Goal: Information Seeking & Learning: Learn about a topic

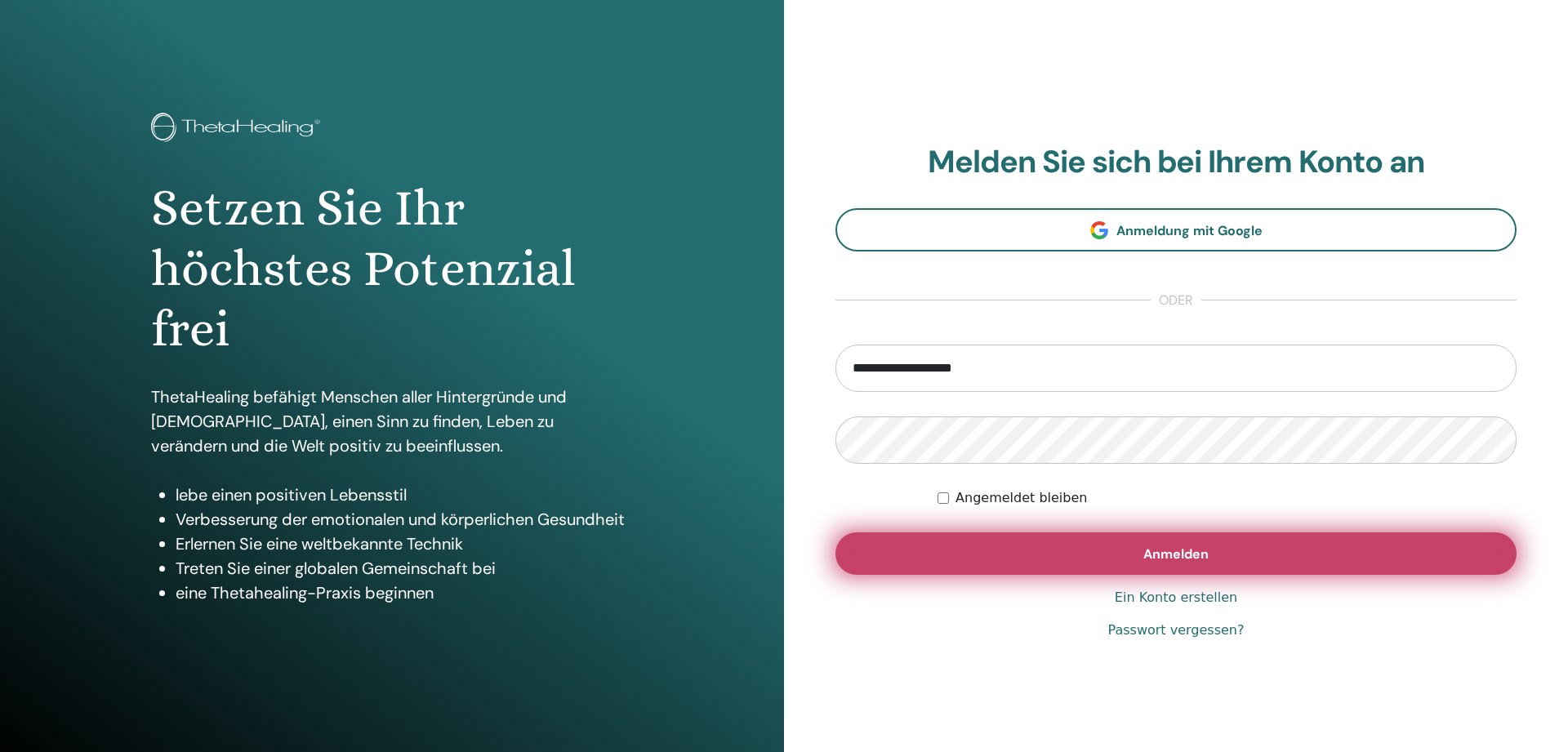
type input "**********"
click at [1159, 545] on button "Anmelden" at bounding box center [1175, 553] width 681 height 42
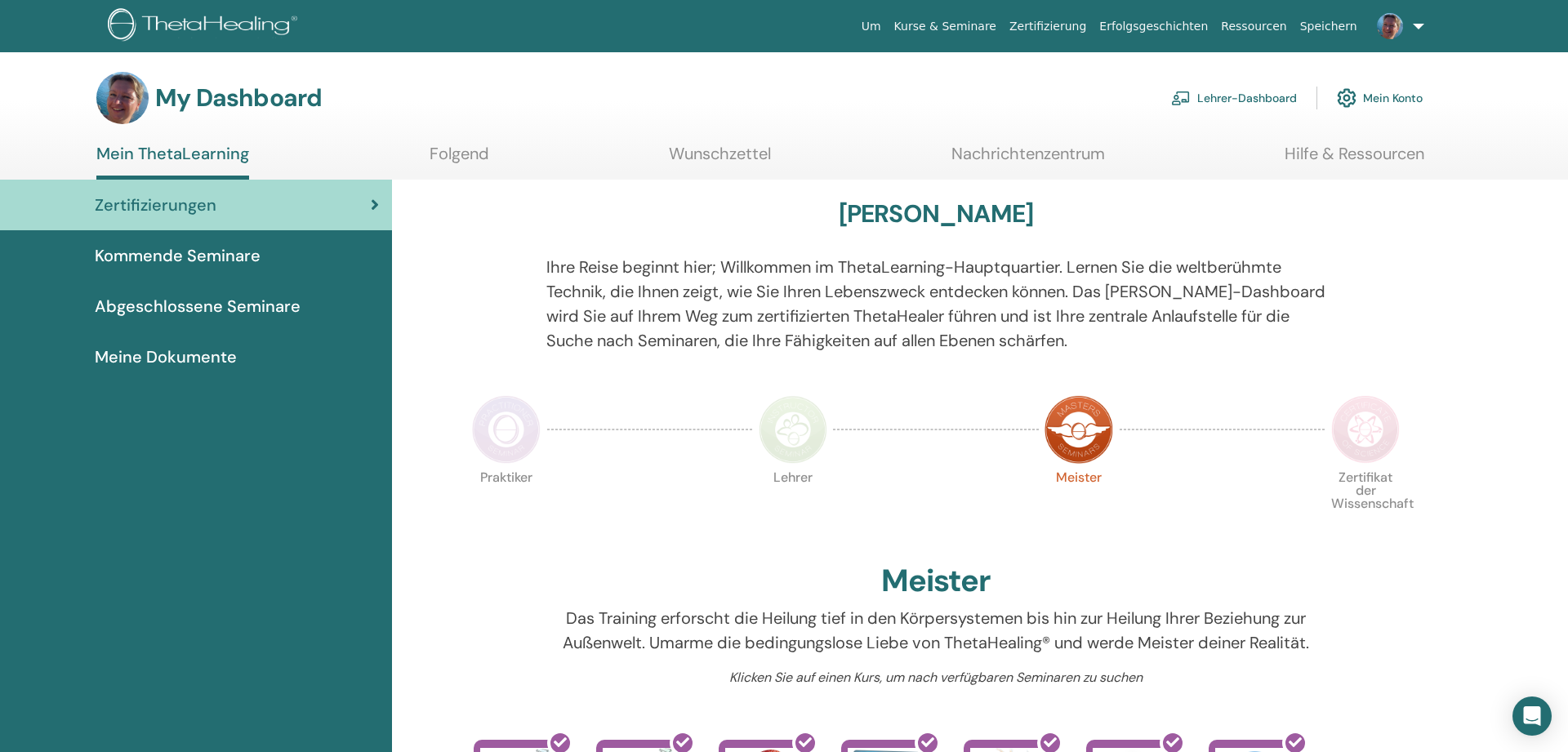
click at [1330, 156] on link "Hilfe & Ressourcen" at bounding box center [1354, 159] width 139 height 32
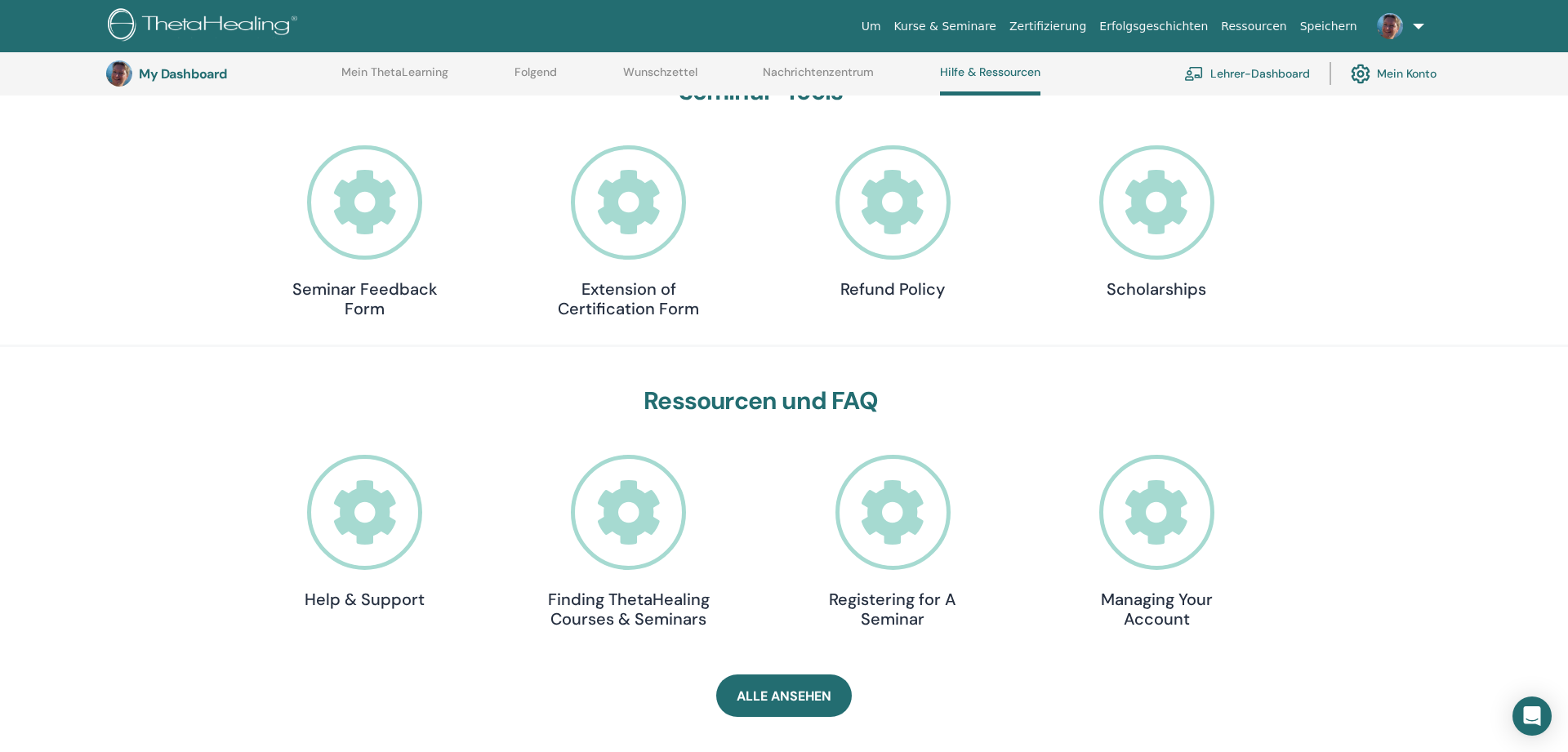
scroll to position [209, 0]
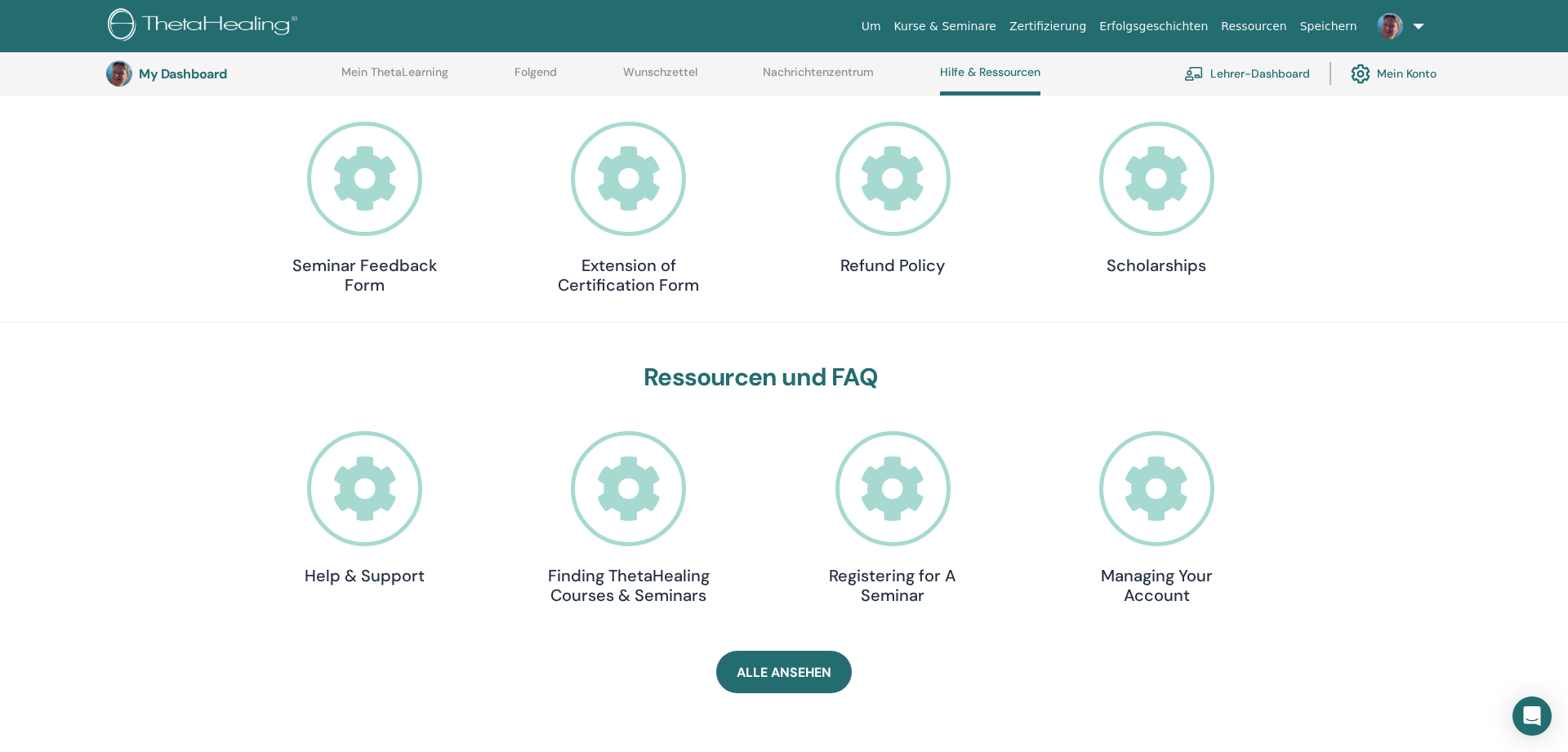
click at [609, 210] on icon at bounding box center [628, 180] width 115 height 115
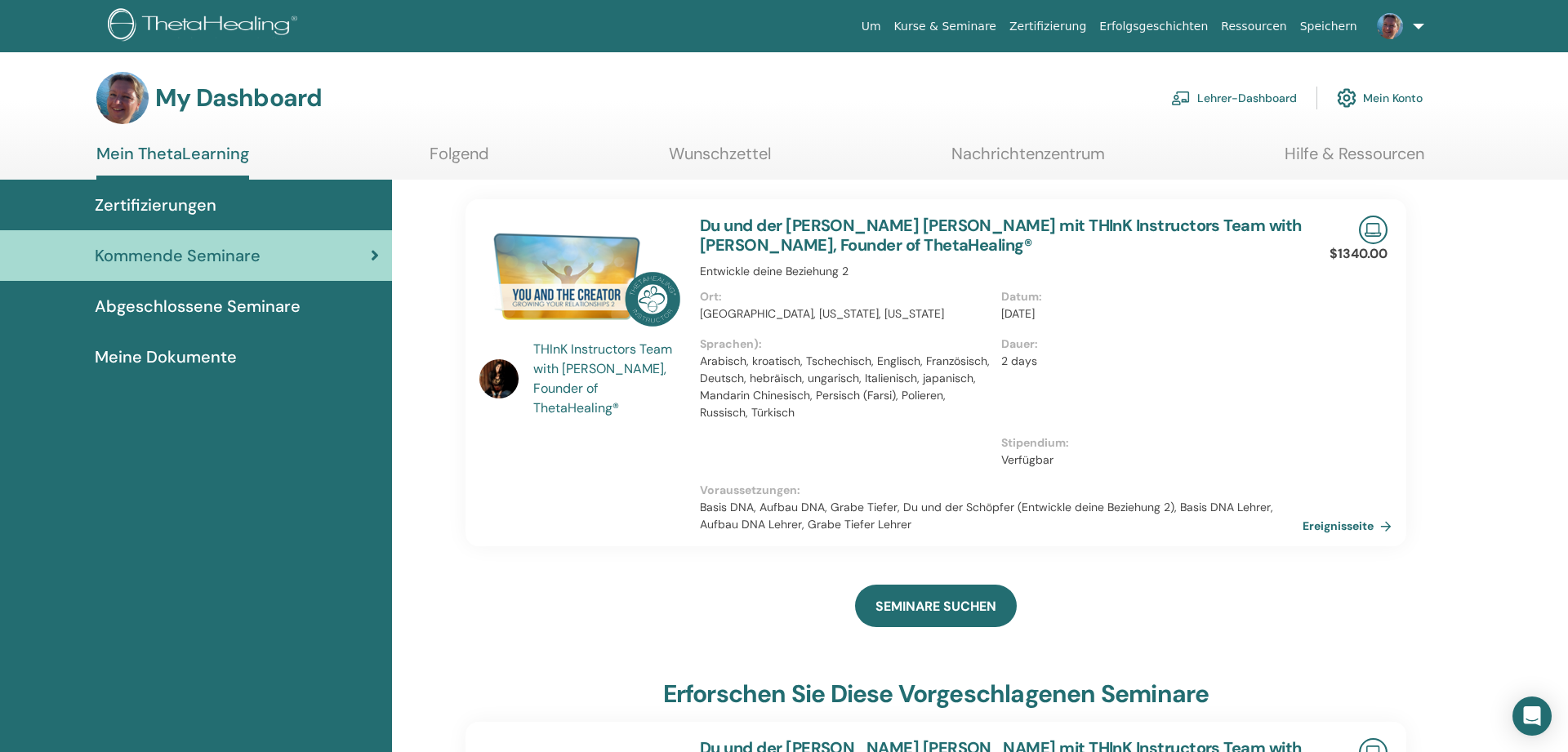
click at [171, 200] on span "Zertifizierungen" at bounding box center [156, 206] width 122 height 25
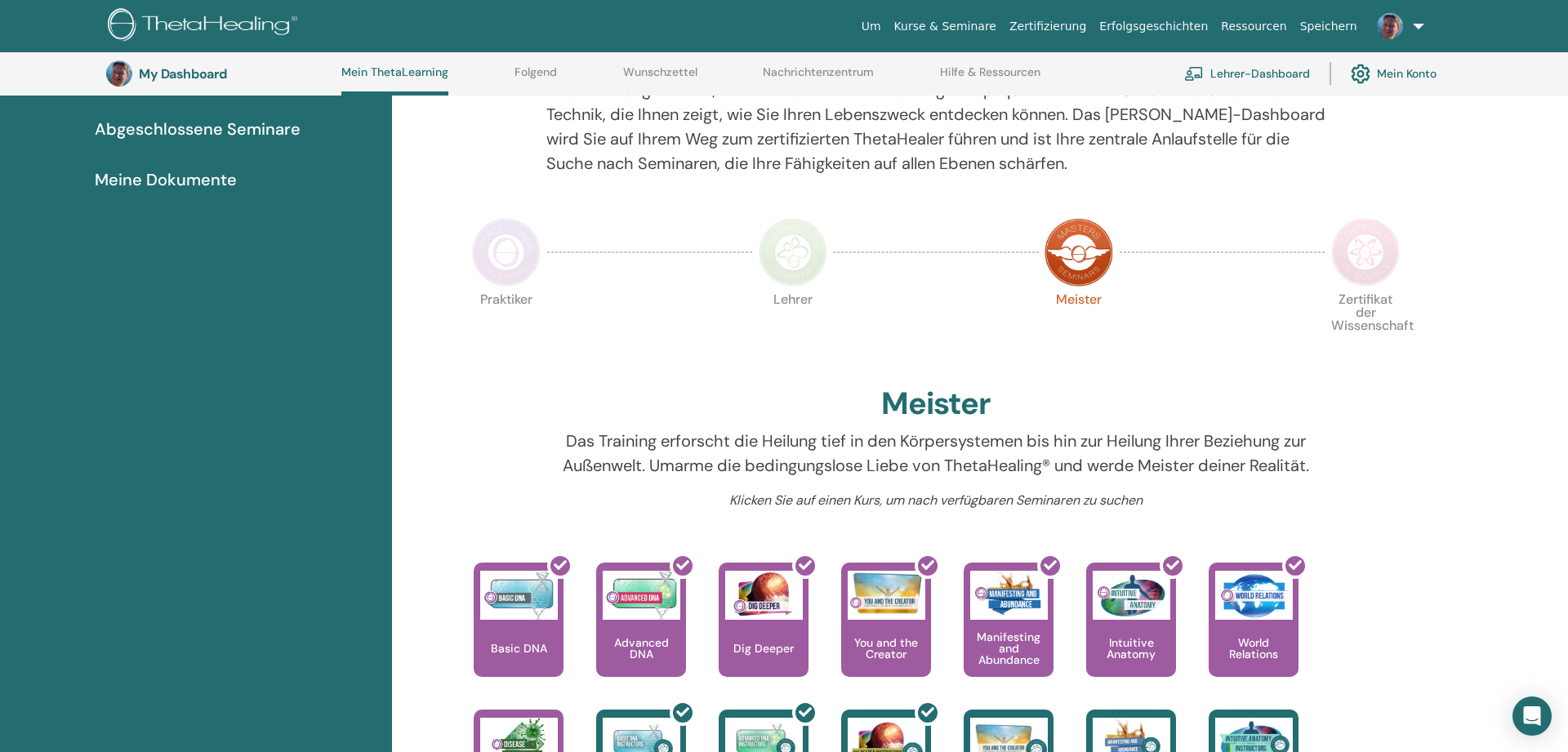
scroll to position [216, 0]
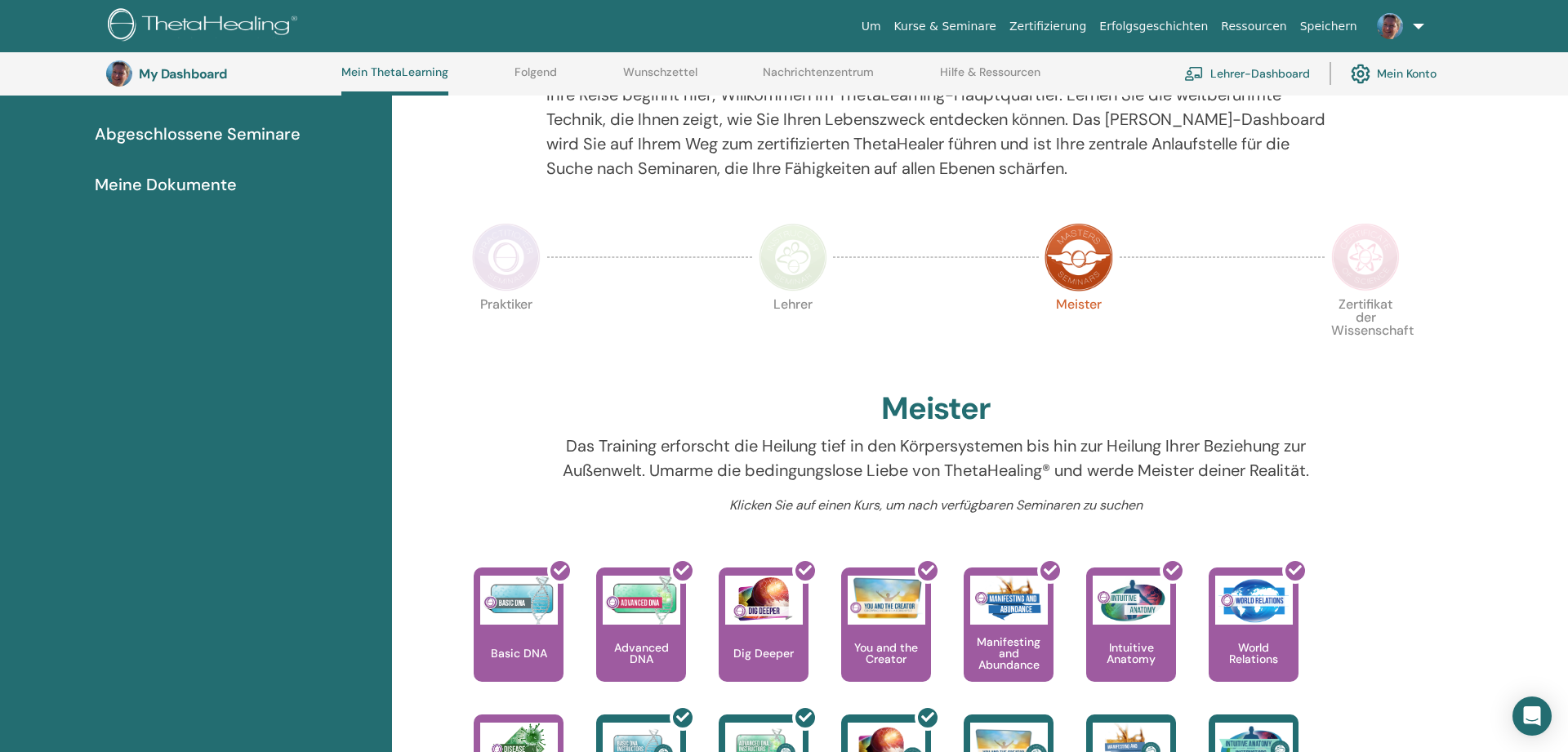
click at [1356, 268] on img at bounding box center [1364, 256] width 68 height 68
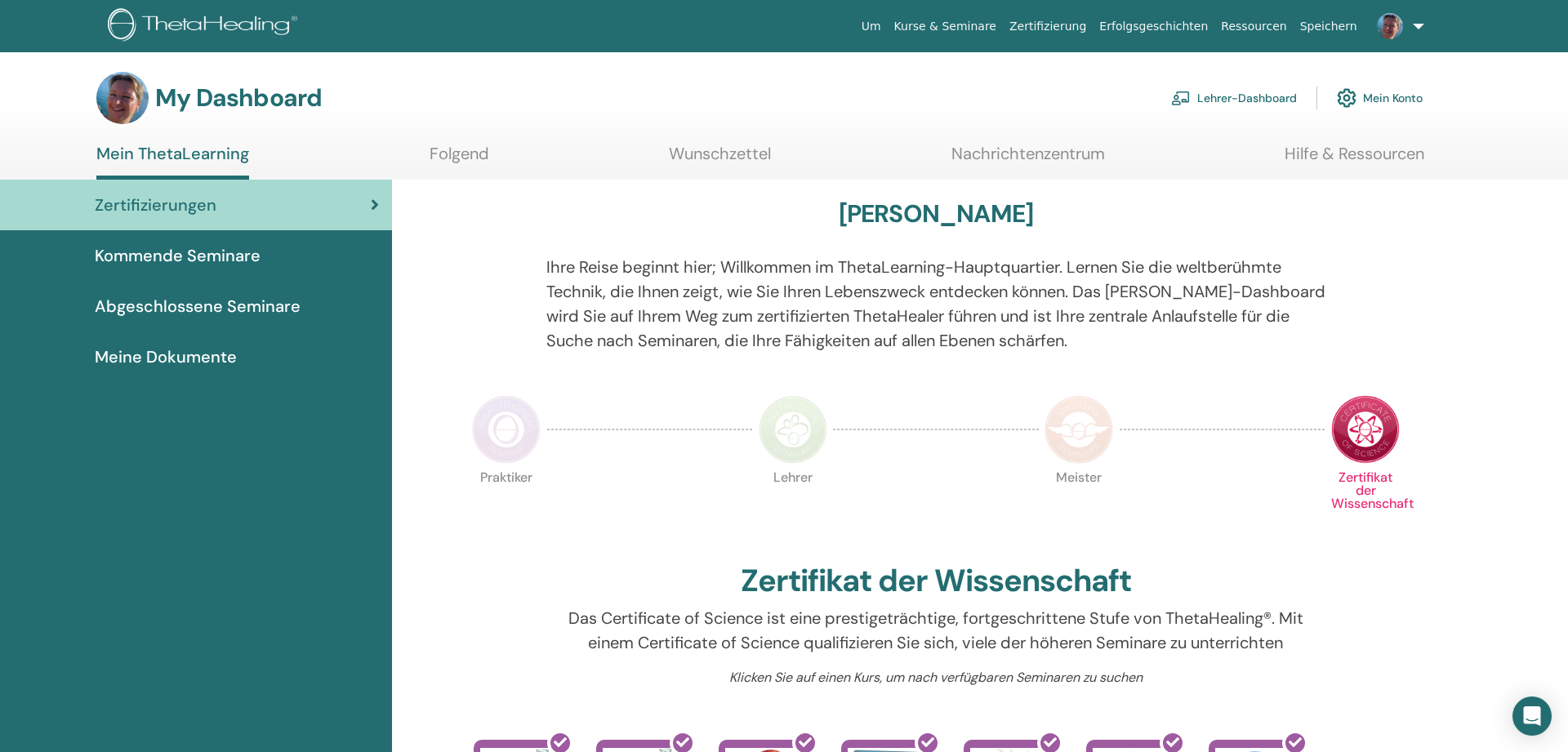
click at [1102, 427] on img at bounding box center [1078, 429] width 68 height 68
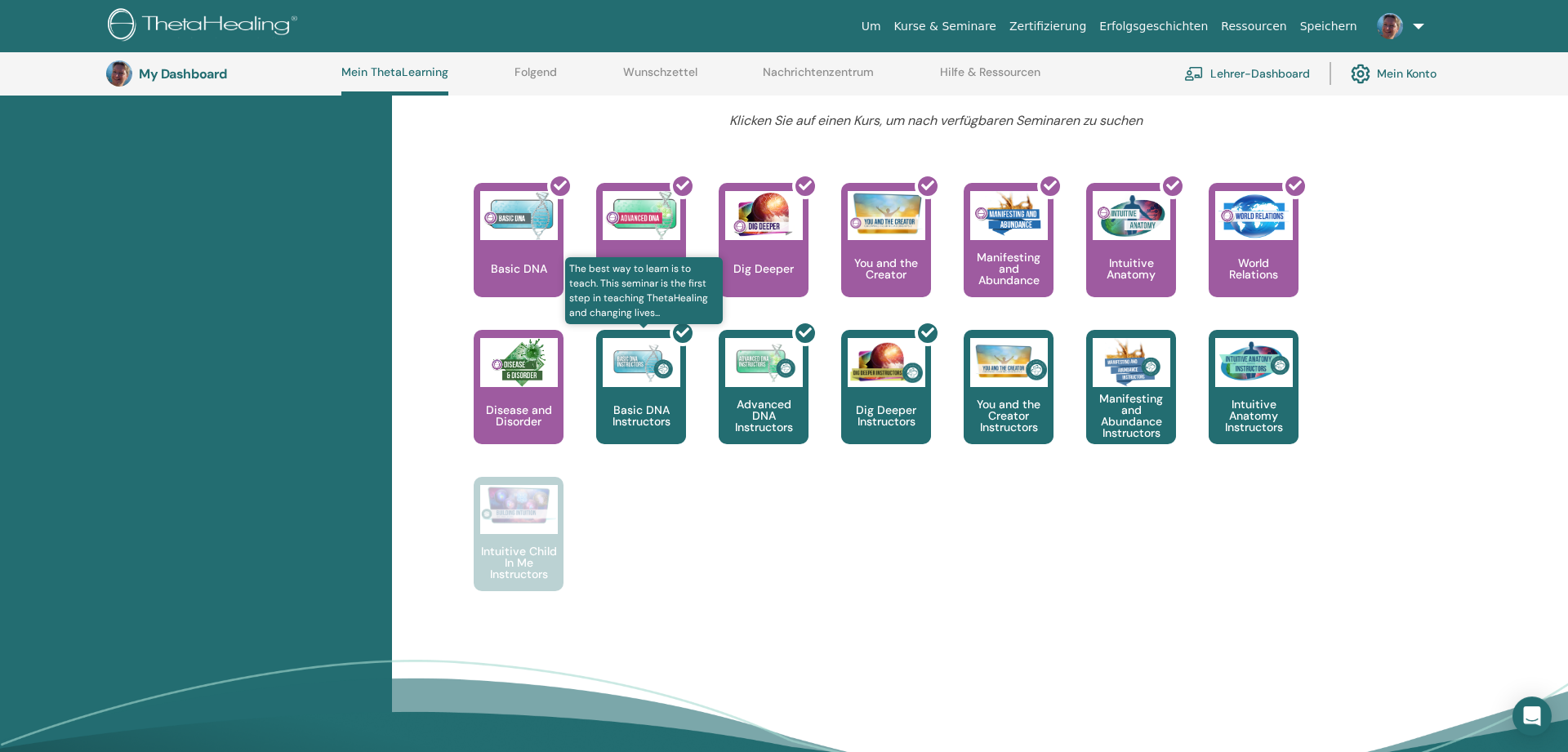
scroll to position [625, 0]
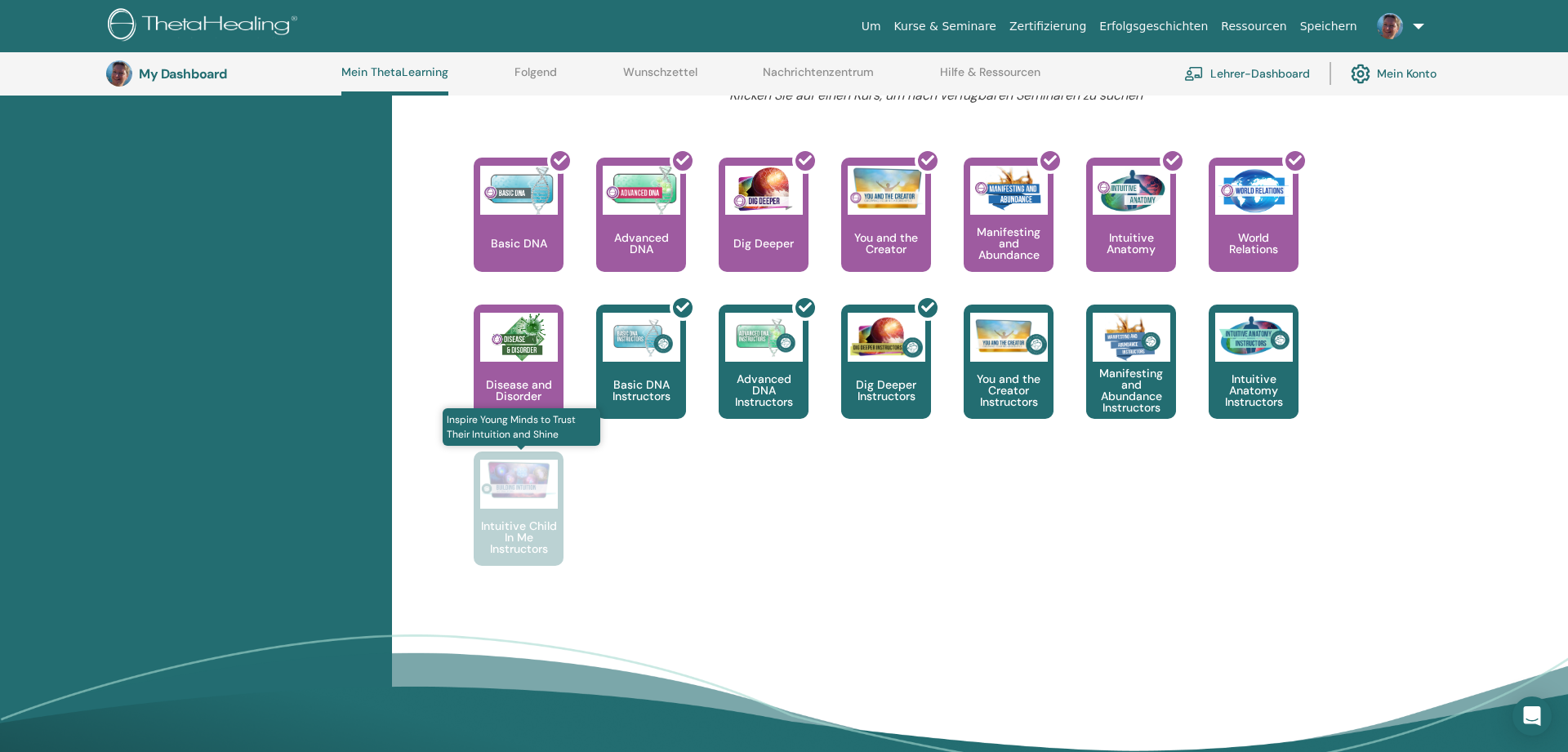
click at [522, 512] on div "Intuitive Child In Me Instructors" at bounding box center [519, 508] width 90 height 114
